Goal: Check status: Check status

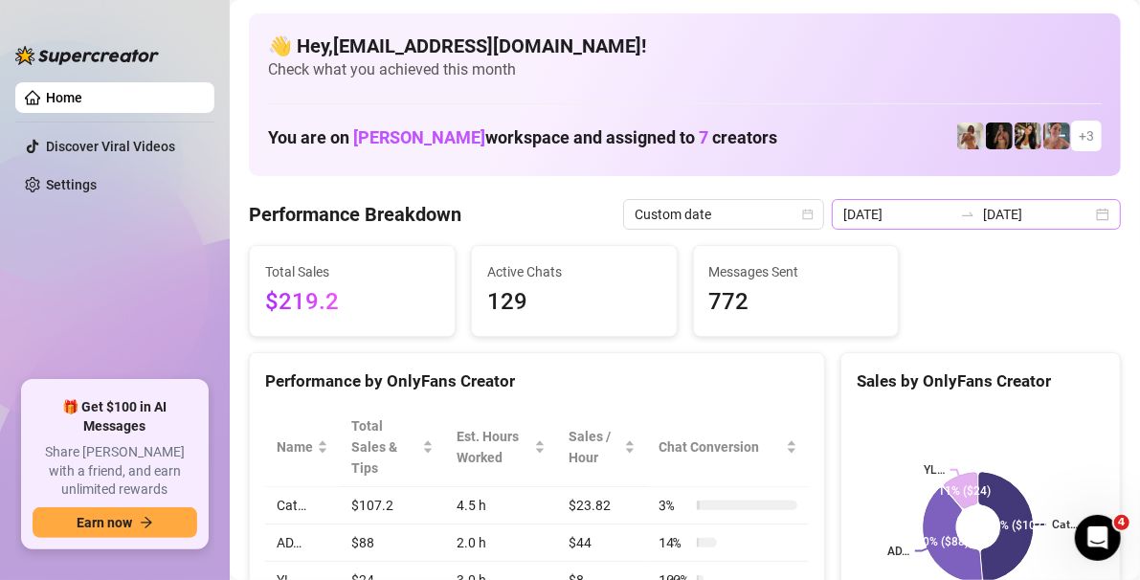
scroll to position [96, 0]
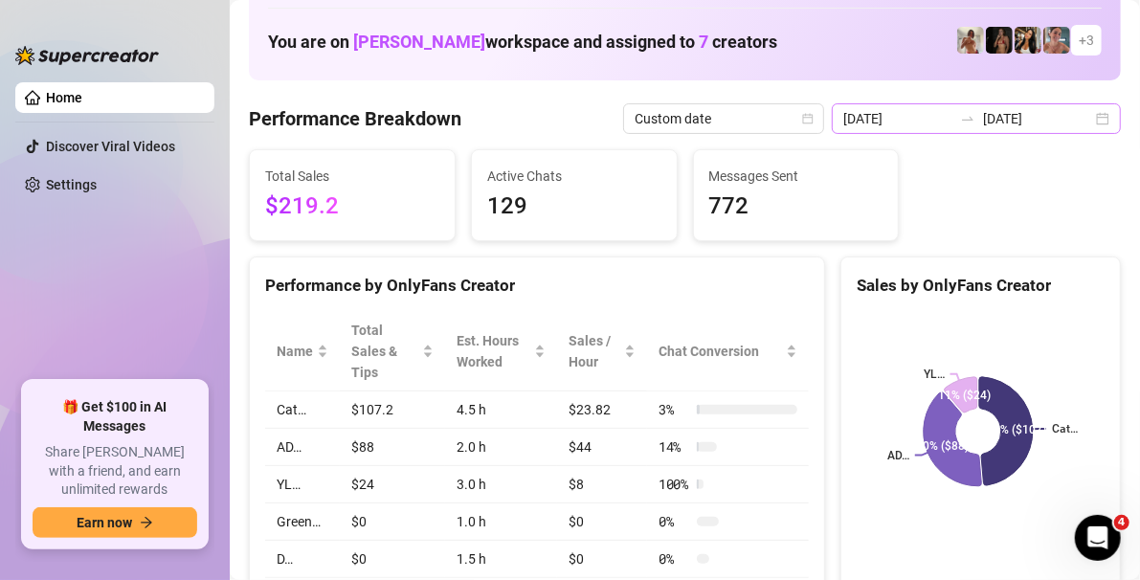
click at [1089, 121] on div "[DATE] [DATE]" at bounding box center [976, 118] width 289 height 31
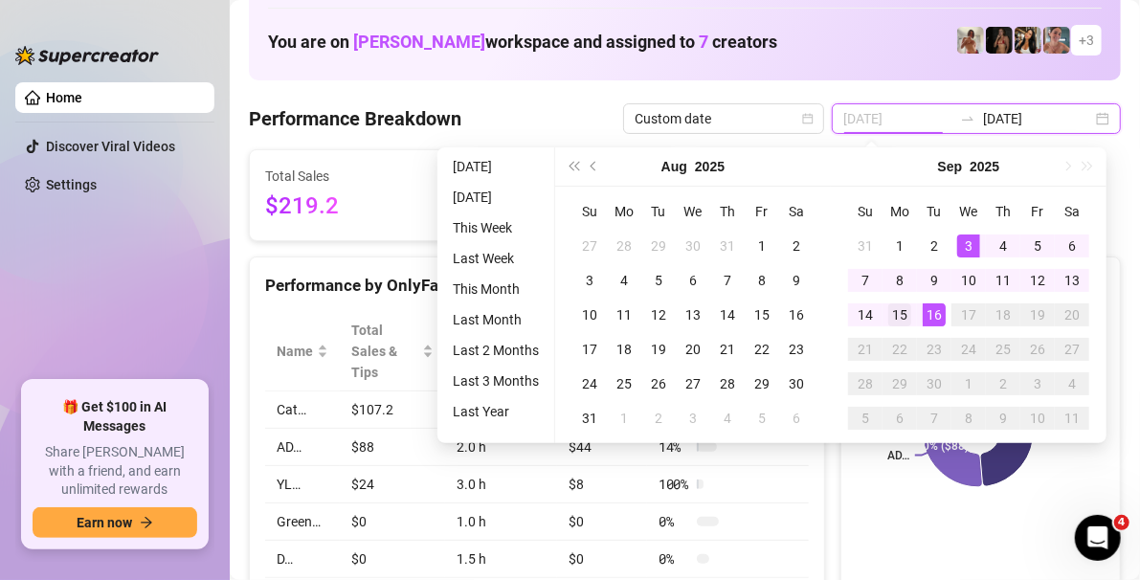
type input "[DATE]"
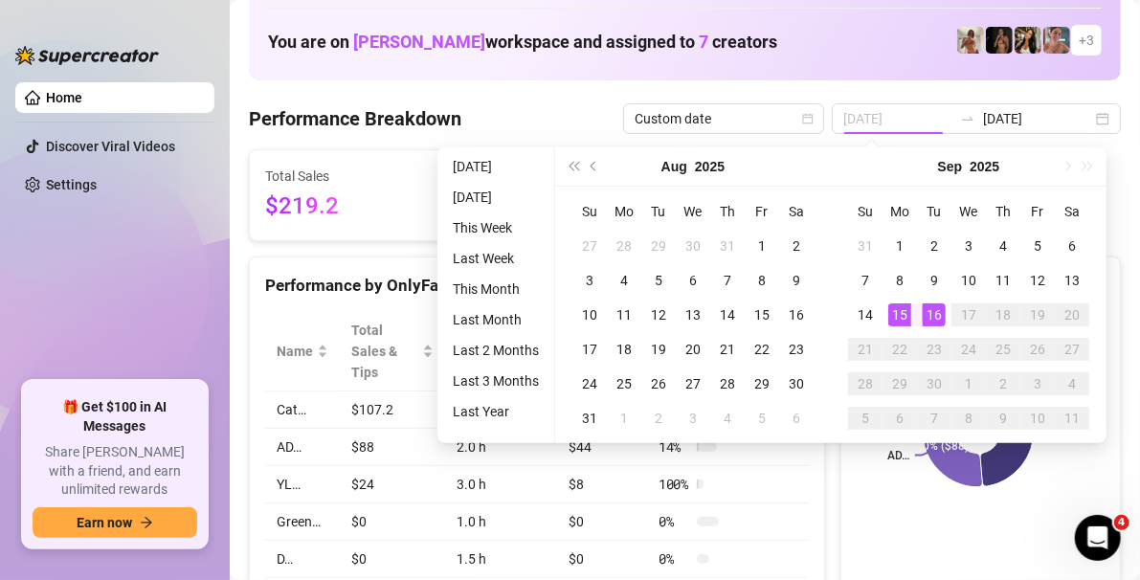
click at [907, 312] on div "15" at bounding box center [899, 315] width 23 height 23
click at [923, 313] on div "16" at bounding box center [934, 315] width 23 height 23
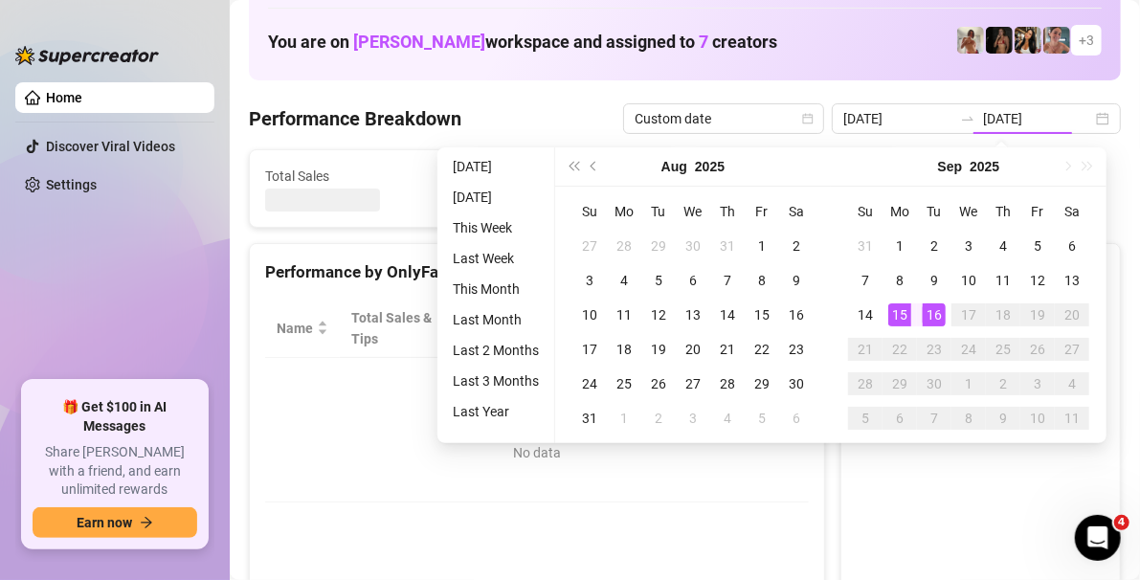
type input "[DATE]"
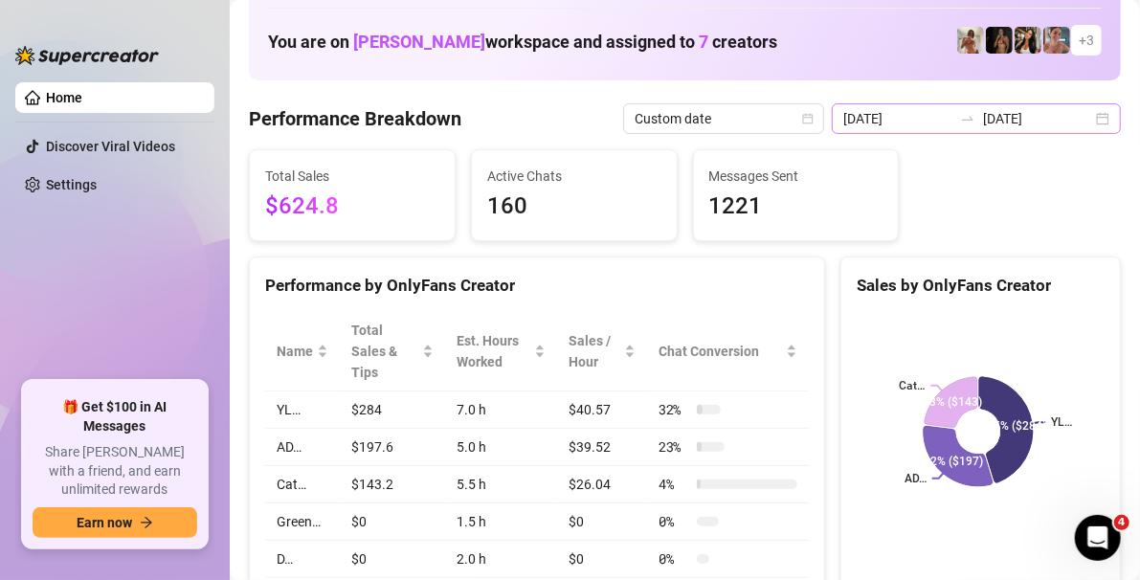
click at [1081, 115] on div "[DATE] [DATE]" at bounding box center [976, 118] width 289 height 31
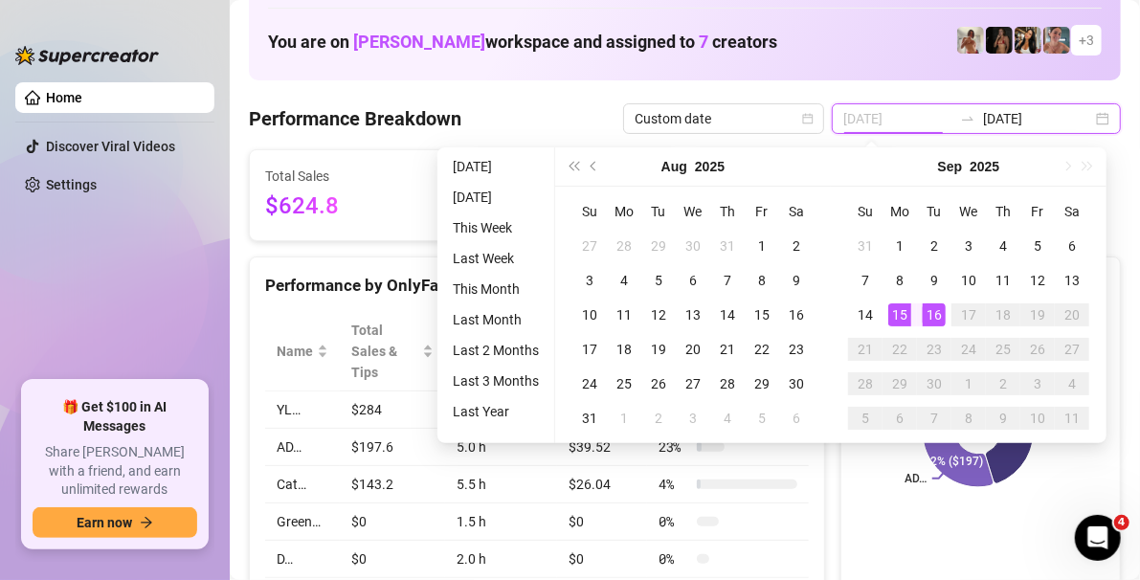
type input "[DATE]"
click at [930, 316] on div "16" at bounding box center [934, 315] width 23 height 23
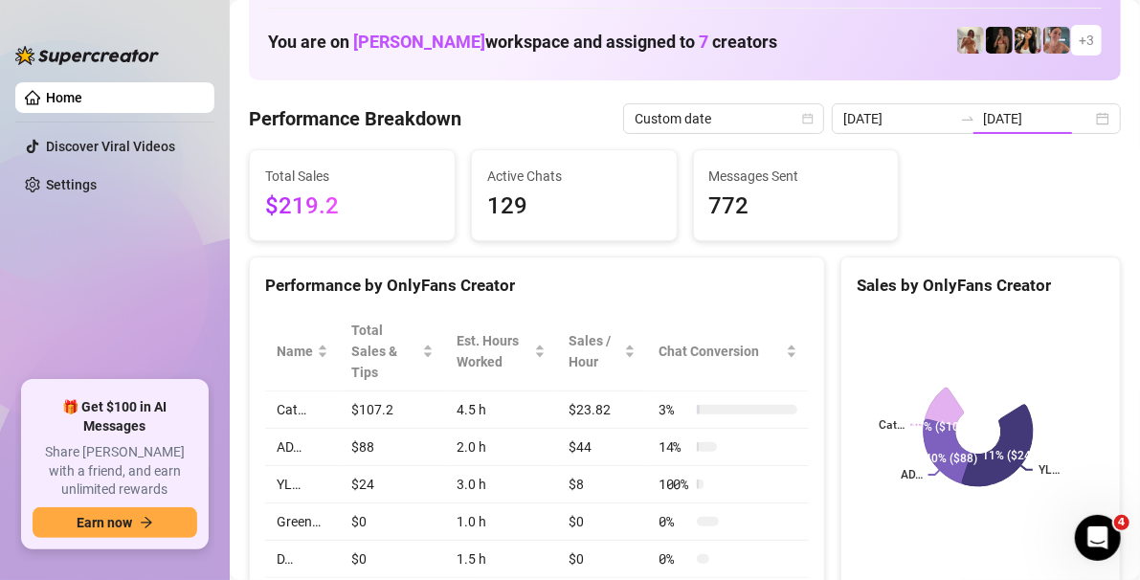
type input "[DATE]"
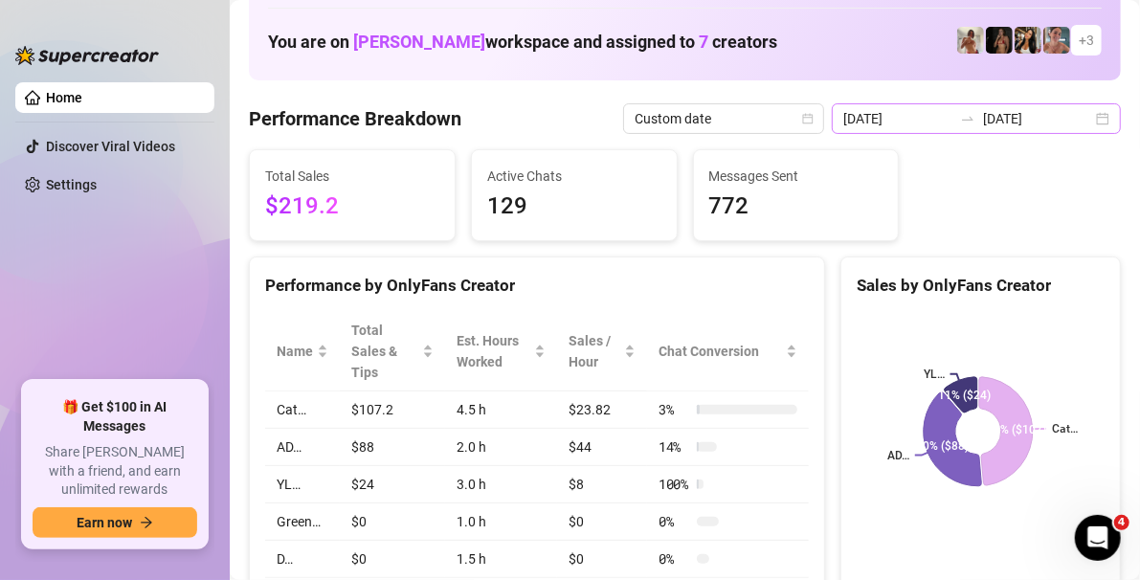
click at [1088, 118] on div "[DATE] [DATE]" at bounding box center [976, 118] width 289 height 31
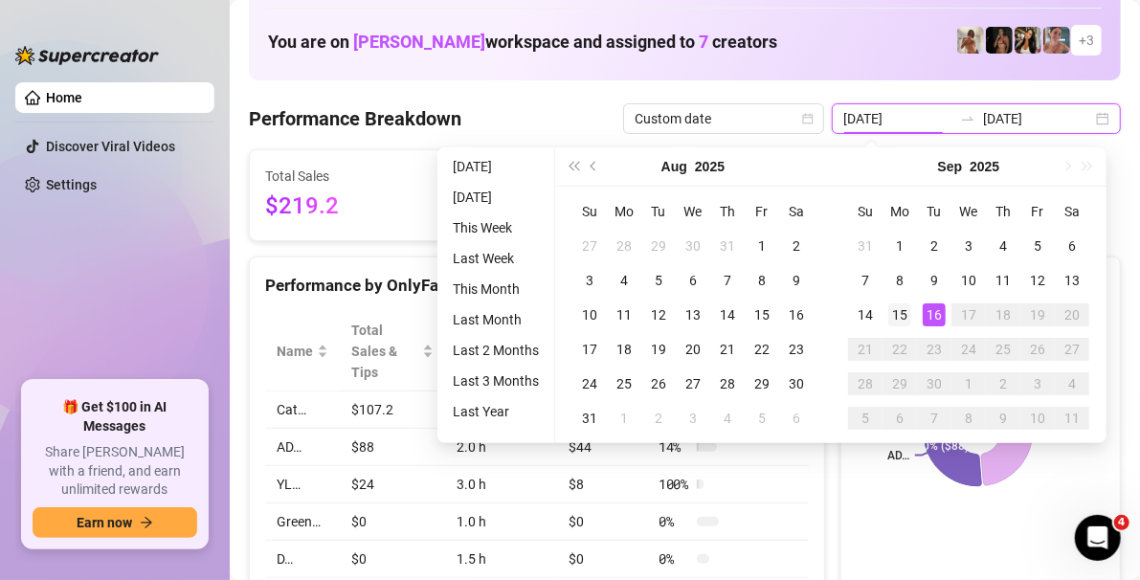
type input "[DATE]"
click at [911, 322] on td "15" at bounding box center [900, 315] width 34 height 34
click at [923, 317] on div "16" at bounding box center [934, 315] width 23 height 23
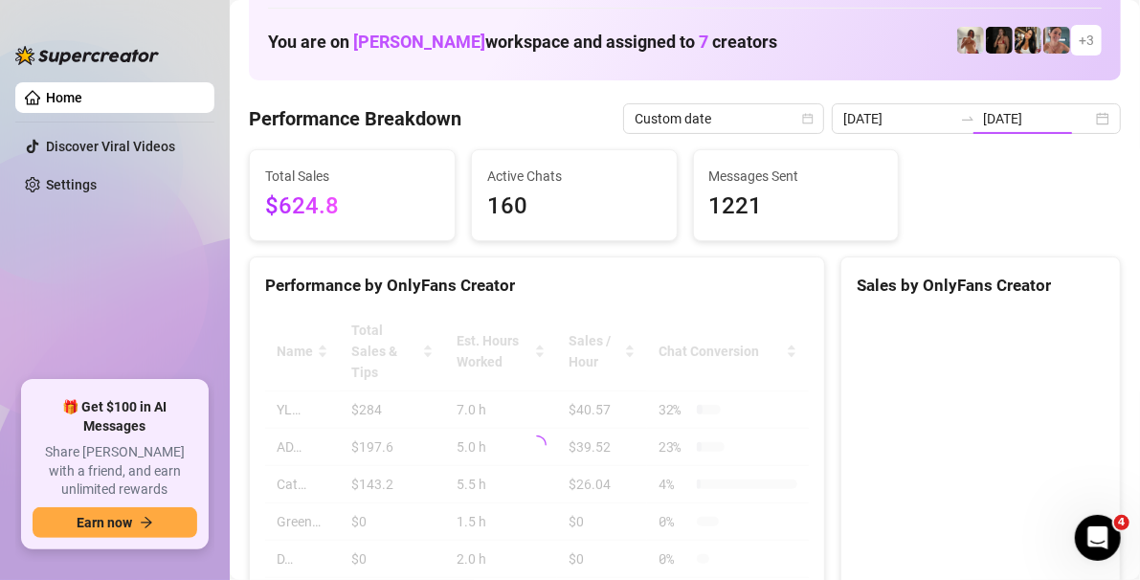
type input "[DATE]"
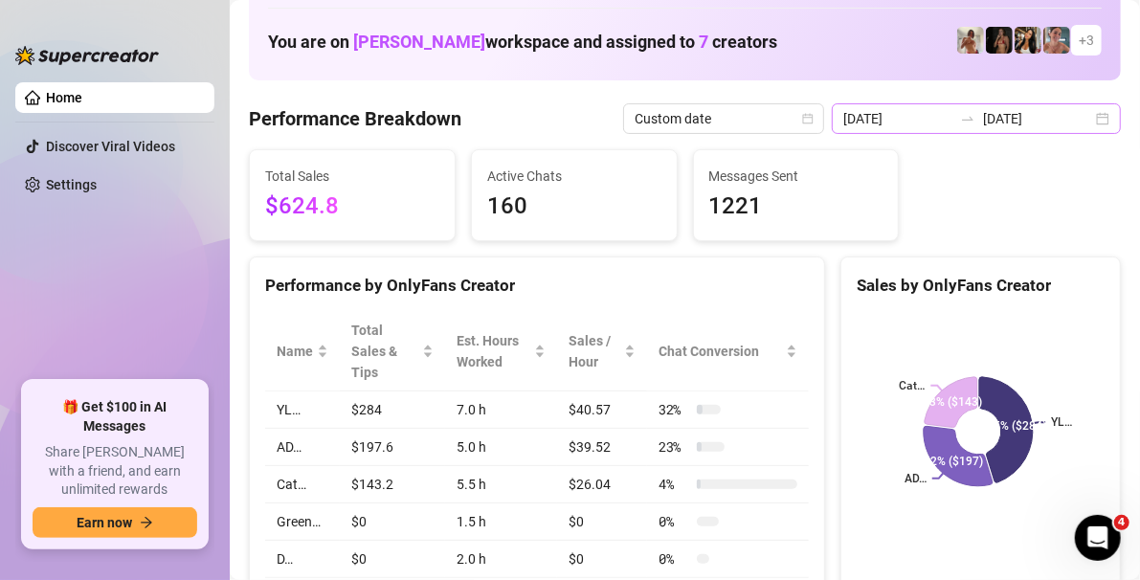
click at [1094, 123] on div "[DATE] [DATE]" at bounding box center [976, 118] width 289 height 31
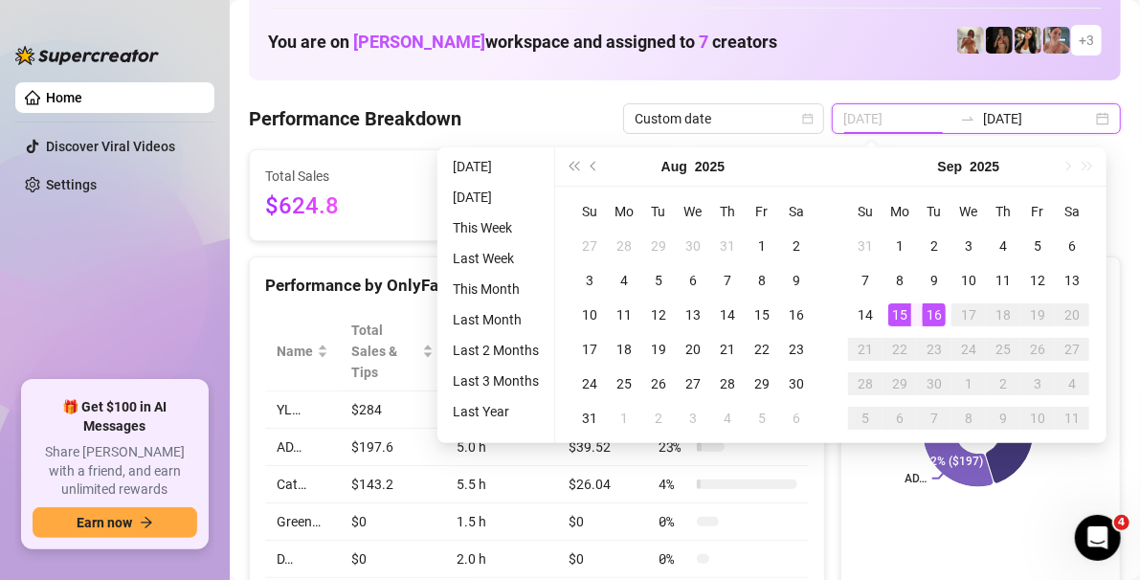
type input "[DATE]"
click at [940, 312] on div "16" at bounding box center [934, 315] width 23 height 23
type input "[DATE]"
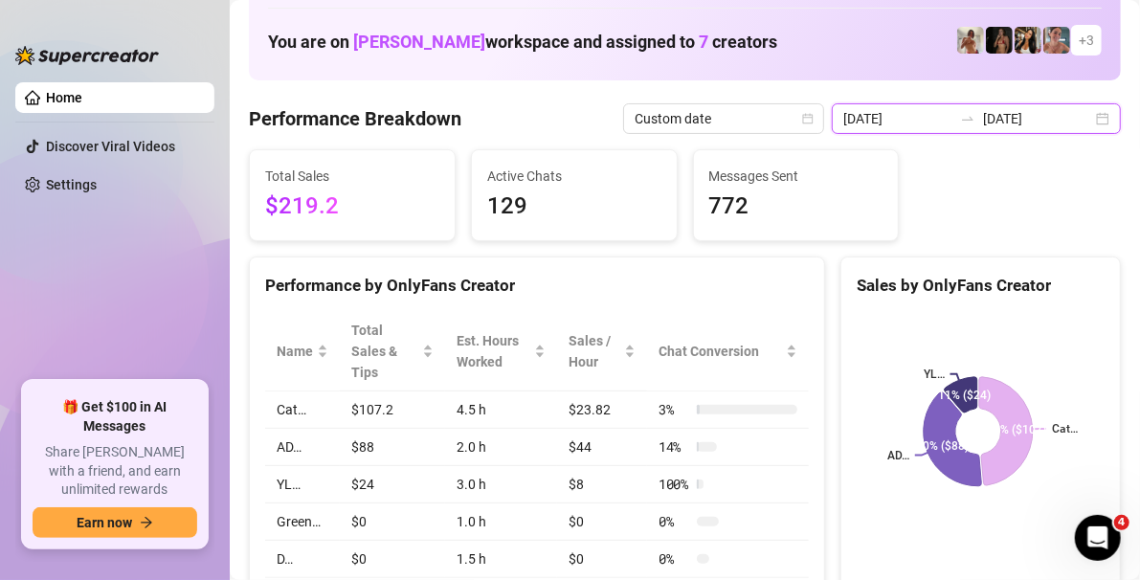
click at [1027, 124] on input "[DATE]" at bounding box center [1037, 118] width 109 height 21
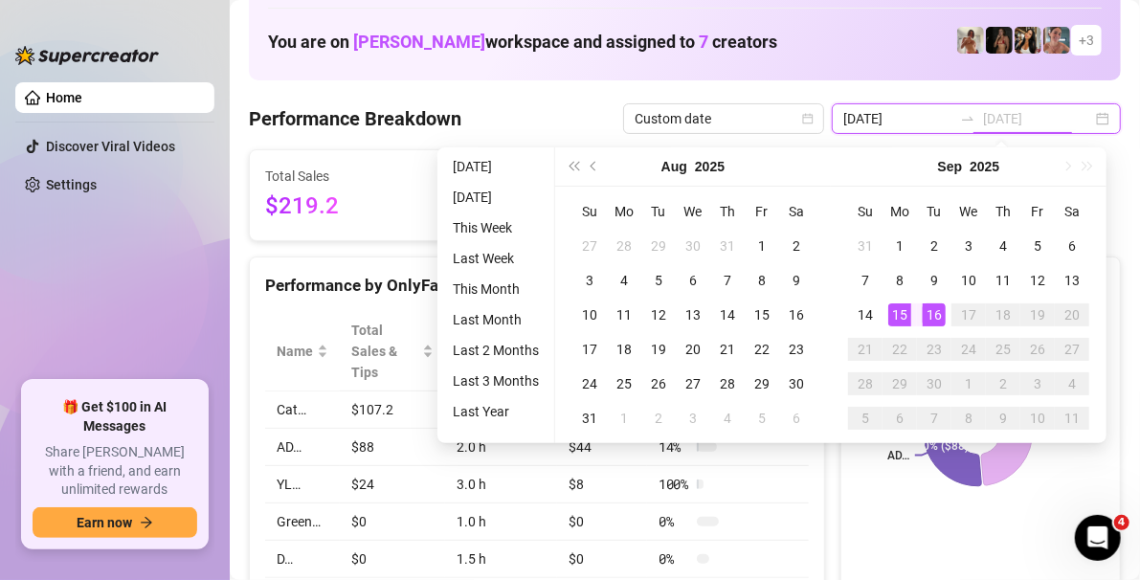
type input "[DATE]"
click at [889, 311] on div "15" at bounding box center [899, 315] width 23 height 23
click at [930, 317] on div "16" at bounding box center [934, 315] width 23 height 23
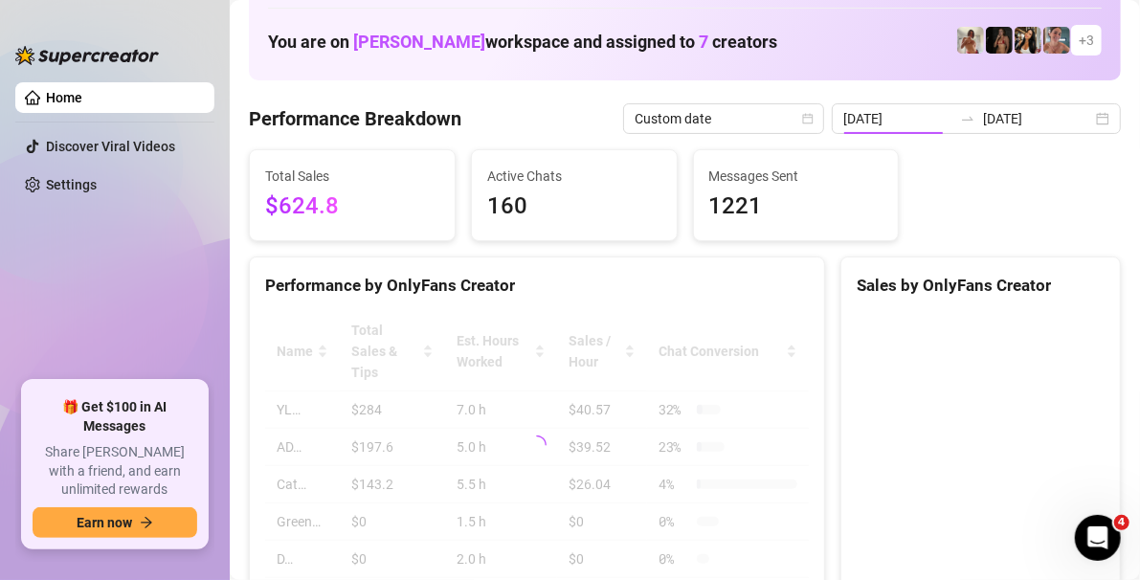
type input "[DATE]"
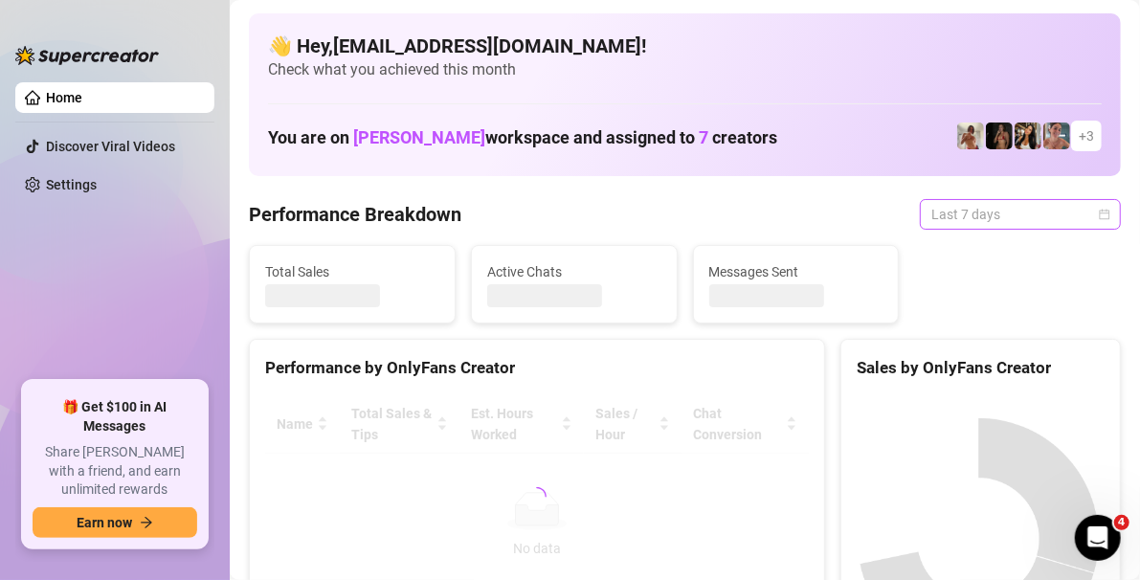
click at [1098, 220] on div "Last 7 days" at bounding box center [1020, 214] width 201 height 31
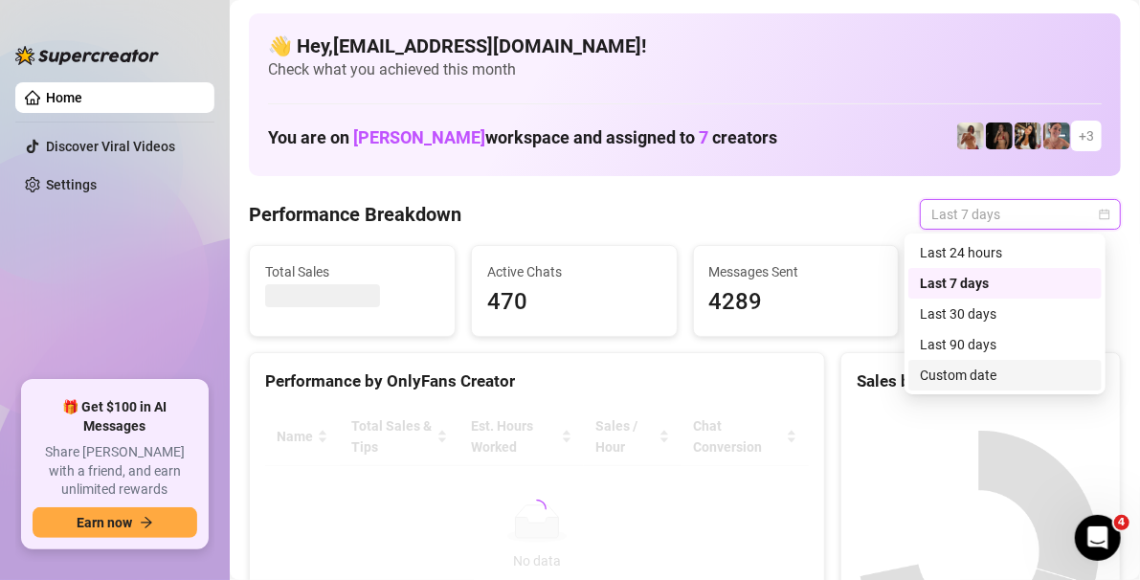
click at [983, 377] on div "Custom date" at bounding box center [1005, 375] width 170 height 21
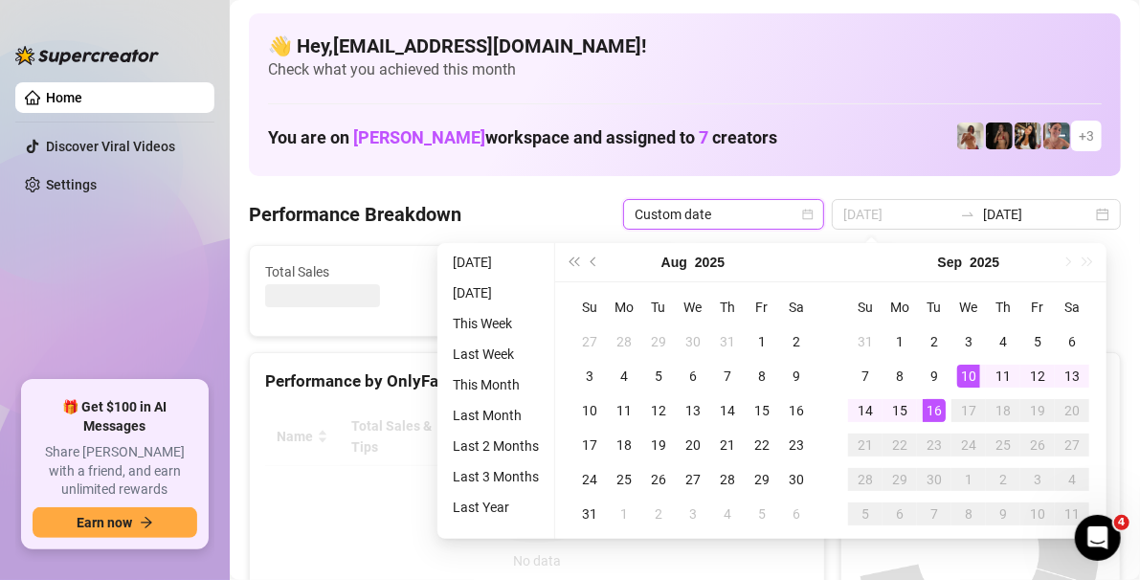
type input "[DATE]"
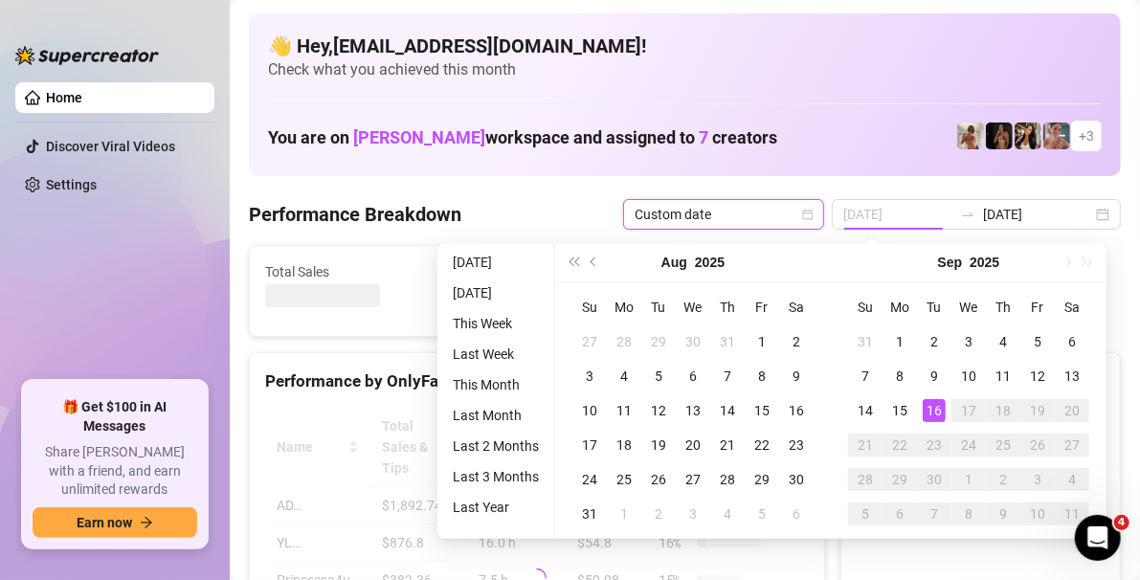
click at [941, 406] on div "16" at bounding box center [934, 410] width 23 height 23
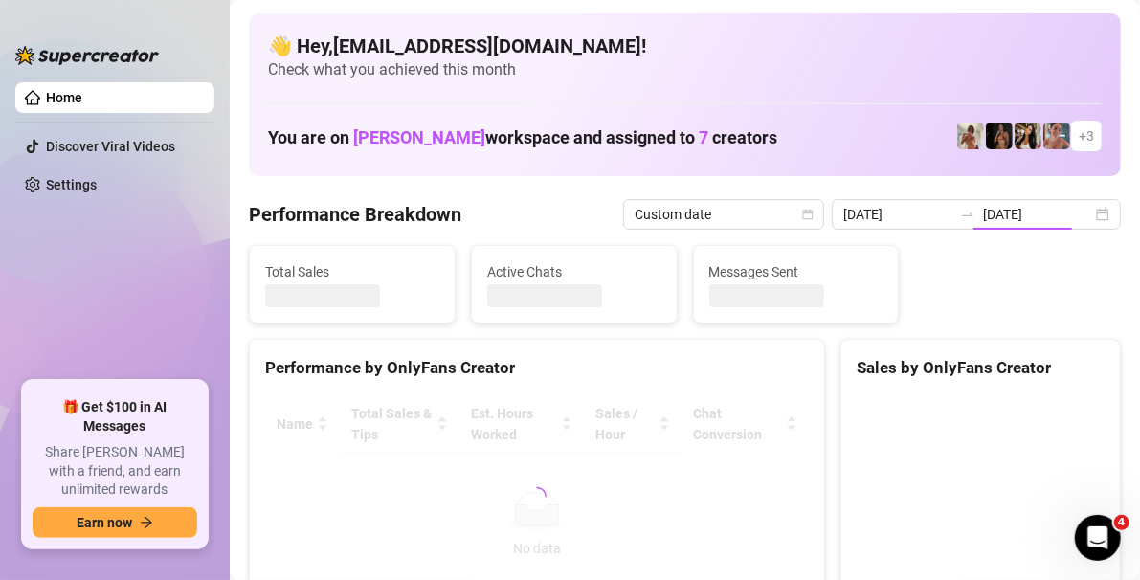
type input "[DATE]"
